Goal: Task Accomplishment & Management: Use online tool/utility

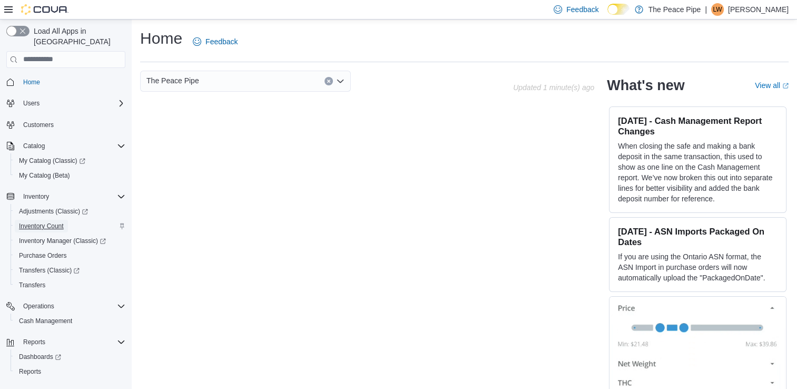
click at [52, 222] on span "Inventory Count" at bounding box center [41, 226] width 45 height 8
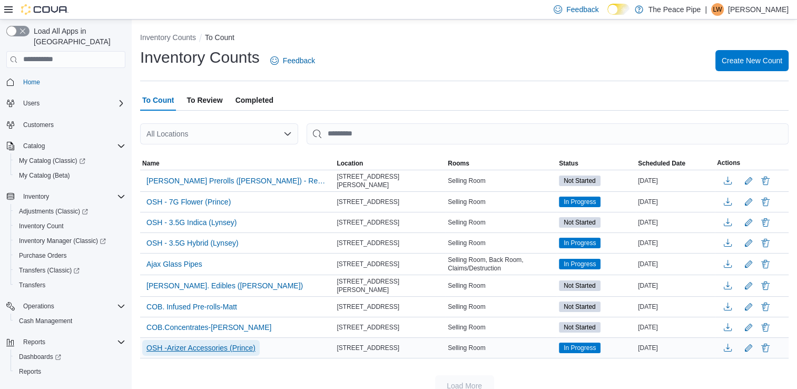
click at [203, 351] on span "OSH -Arizer Accessories (Prince)" at bounding box center [201, 348] width 109 height 16
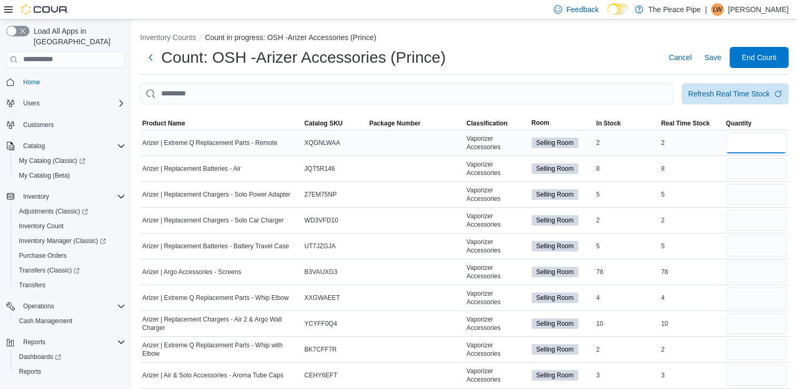
click at [764, 144] on input "number" at bounding box center [756, 142] width 61 height 21
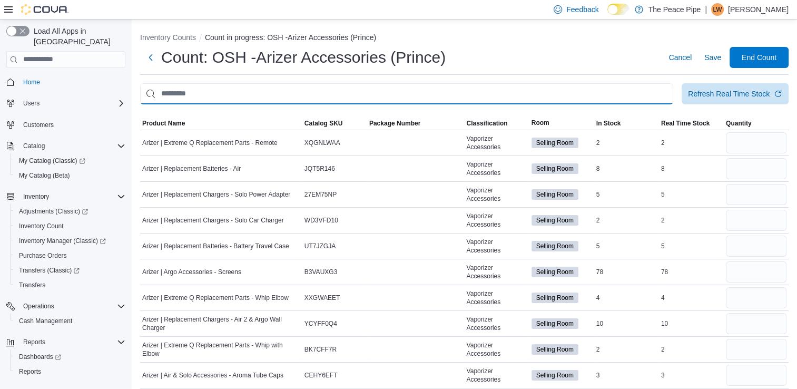
click at [297, 90] on input "This is a search bar. After typing your query, hit enter to filter the results …" at bounding box center [406, 93] width 533 height 21
